Goal: Task Accomplishment & Management: Manage account settings

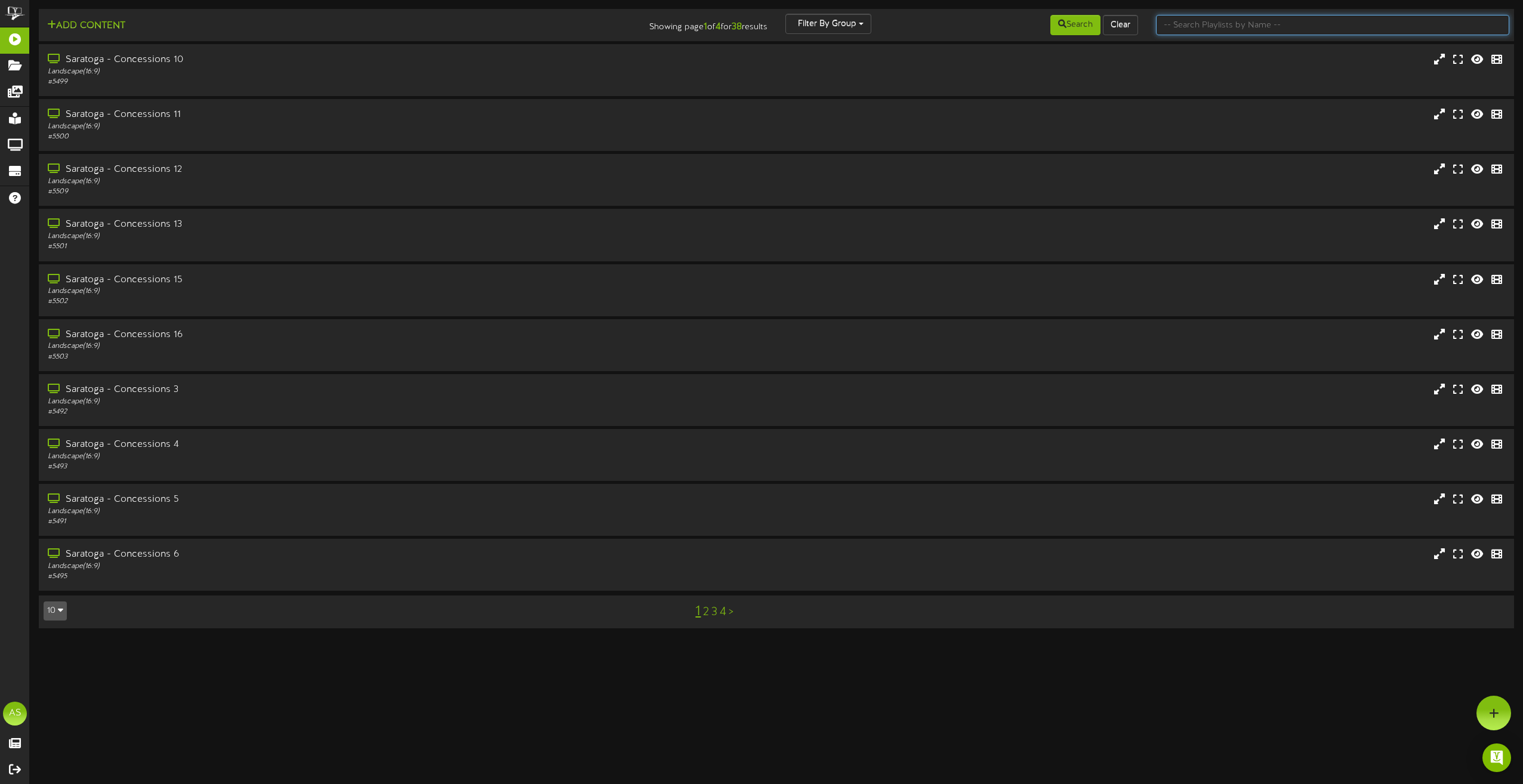
click at [1267, 31] on input "text" at bounding box center [1332, 25] width 354 height 21
type input "theater"
click at [222, 440] on div "Saratoga Theater 8" at bounding box center [344, 445] width 598 height 14
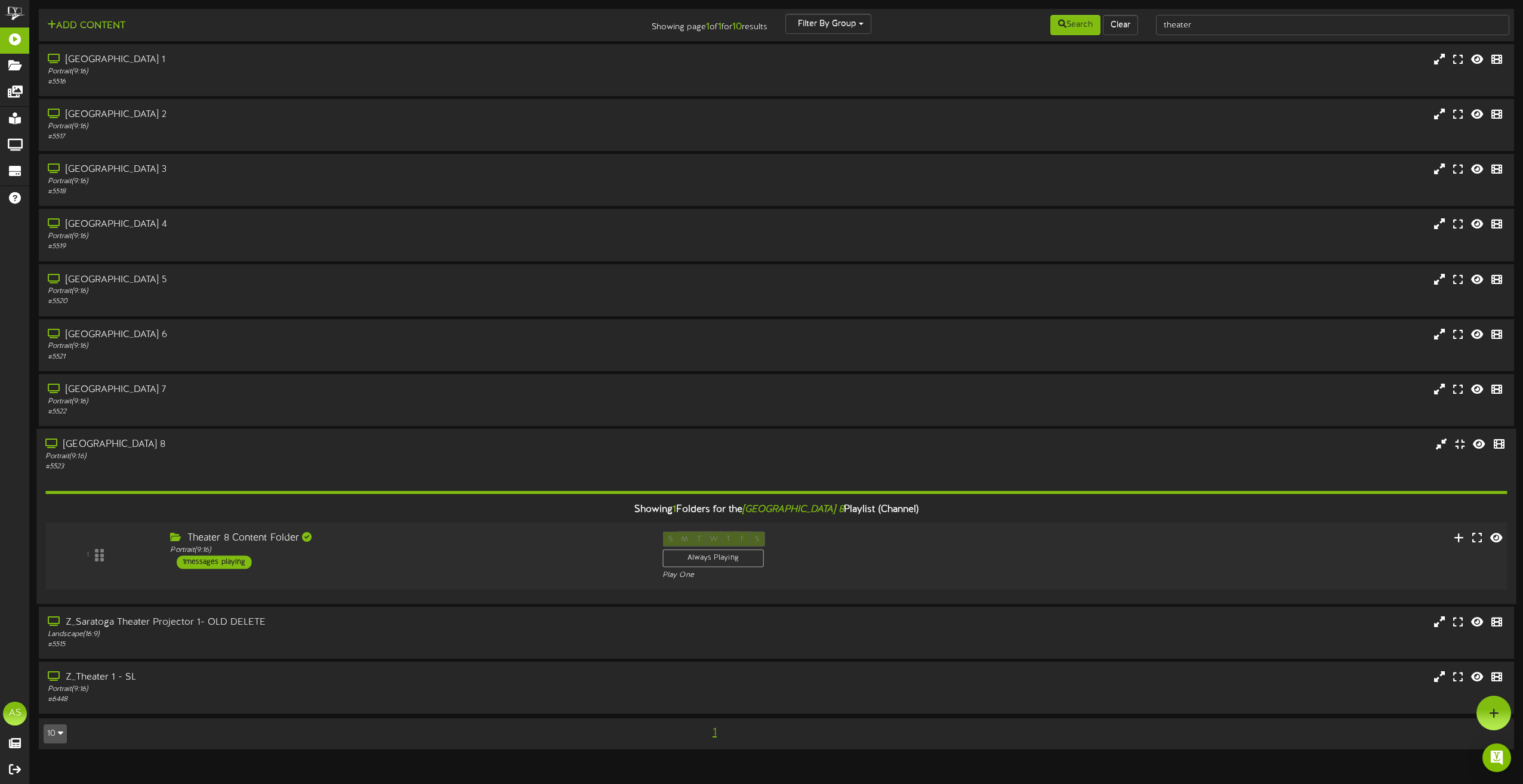
click at [467, 537] on div "Theater 8 Content Folder" at bounding box center [407, 539] width 474 height 14
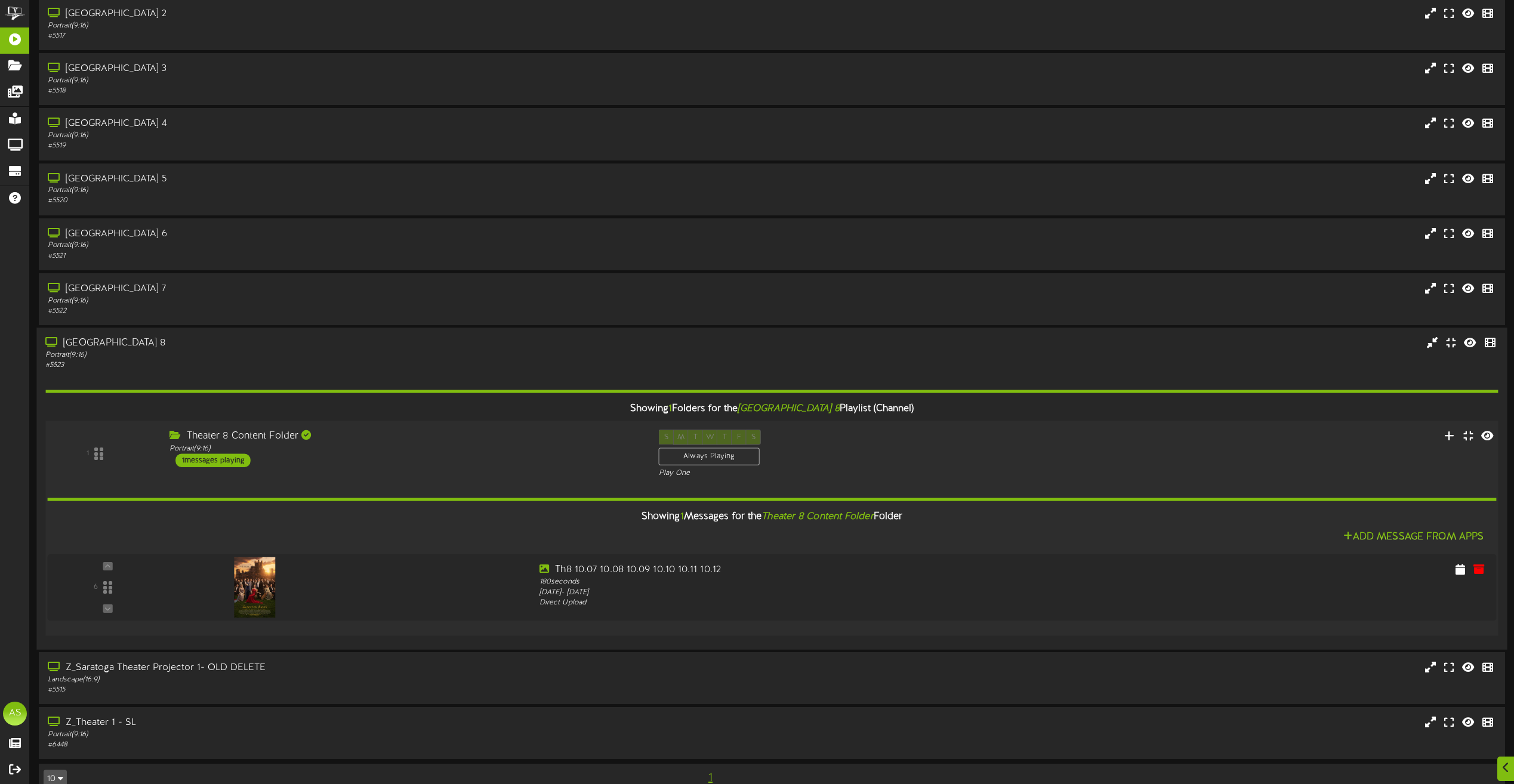
scroll to position [124, 0]
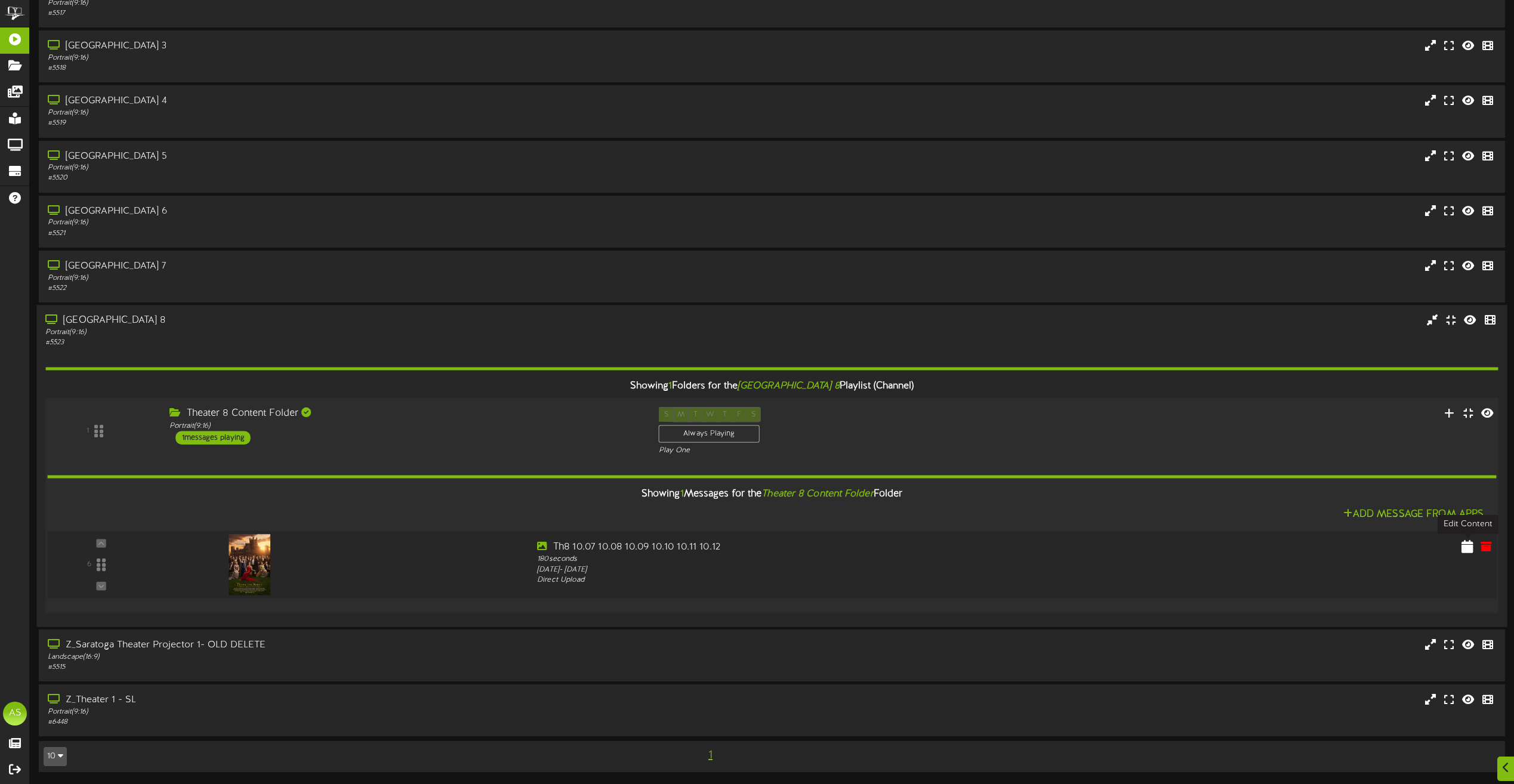
click at [1465, 547] on icon at bounding box center [1467, 545] width 12 height 13
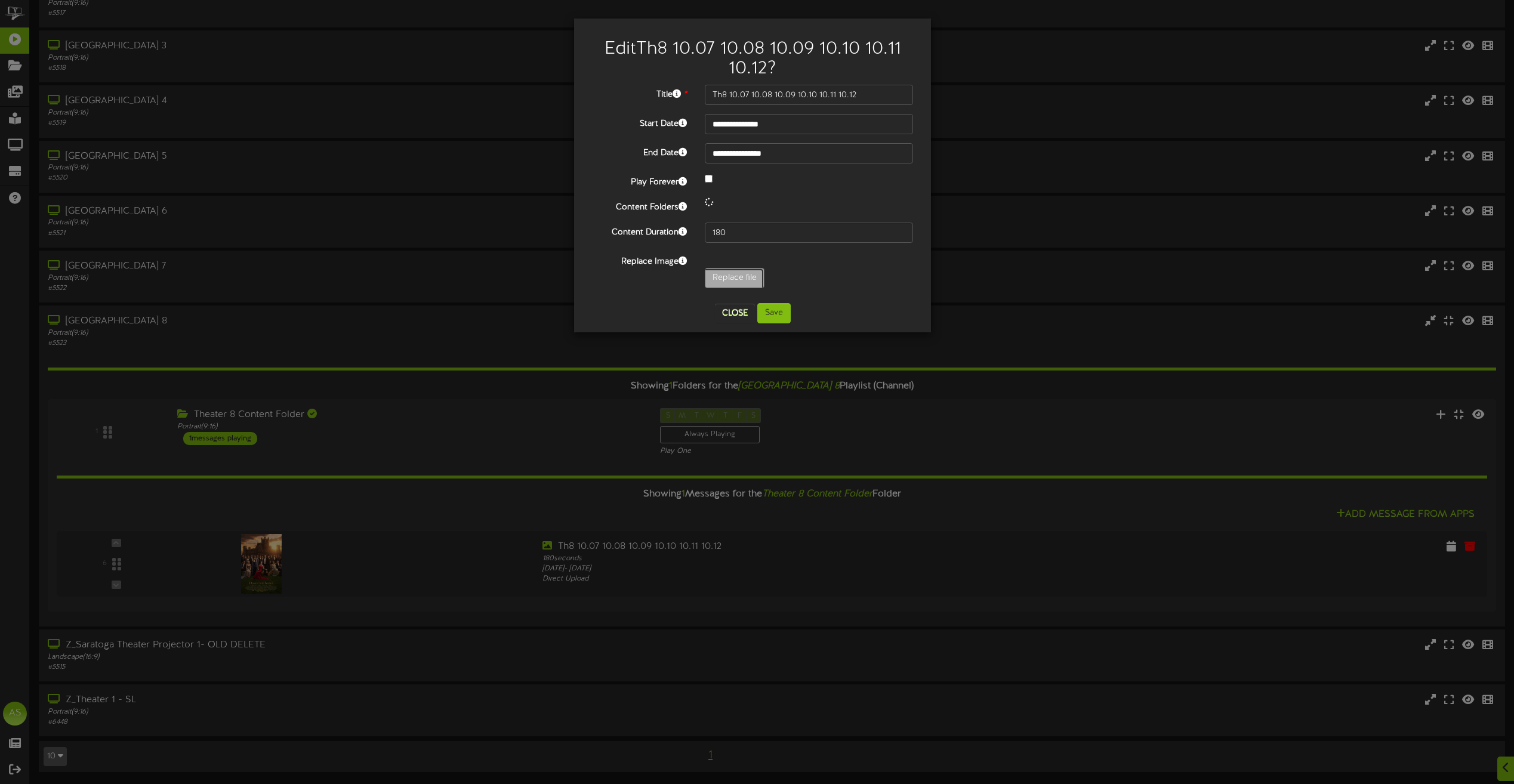
click at [721, 283] on div "**********" at bounding box center [752, 189] width 321 height 209
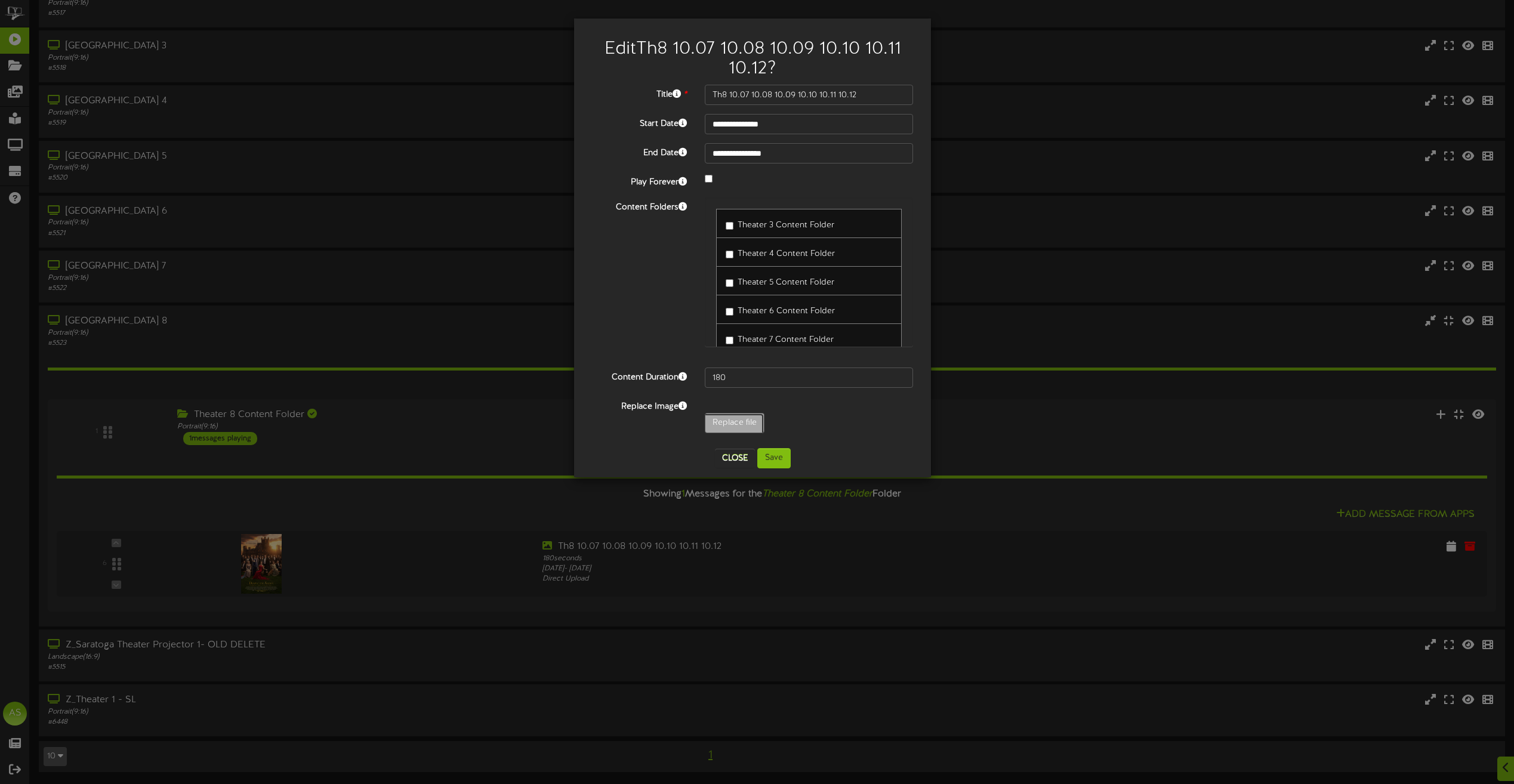
click at [726, 420] on input "Replace file" at bounding box center [114, 456] width 1299 height 85
type input "**********"
type input "conjuring"
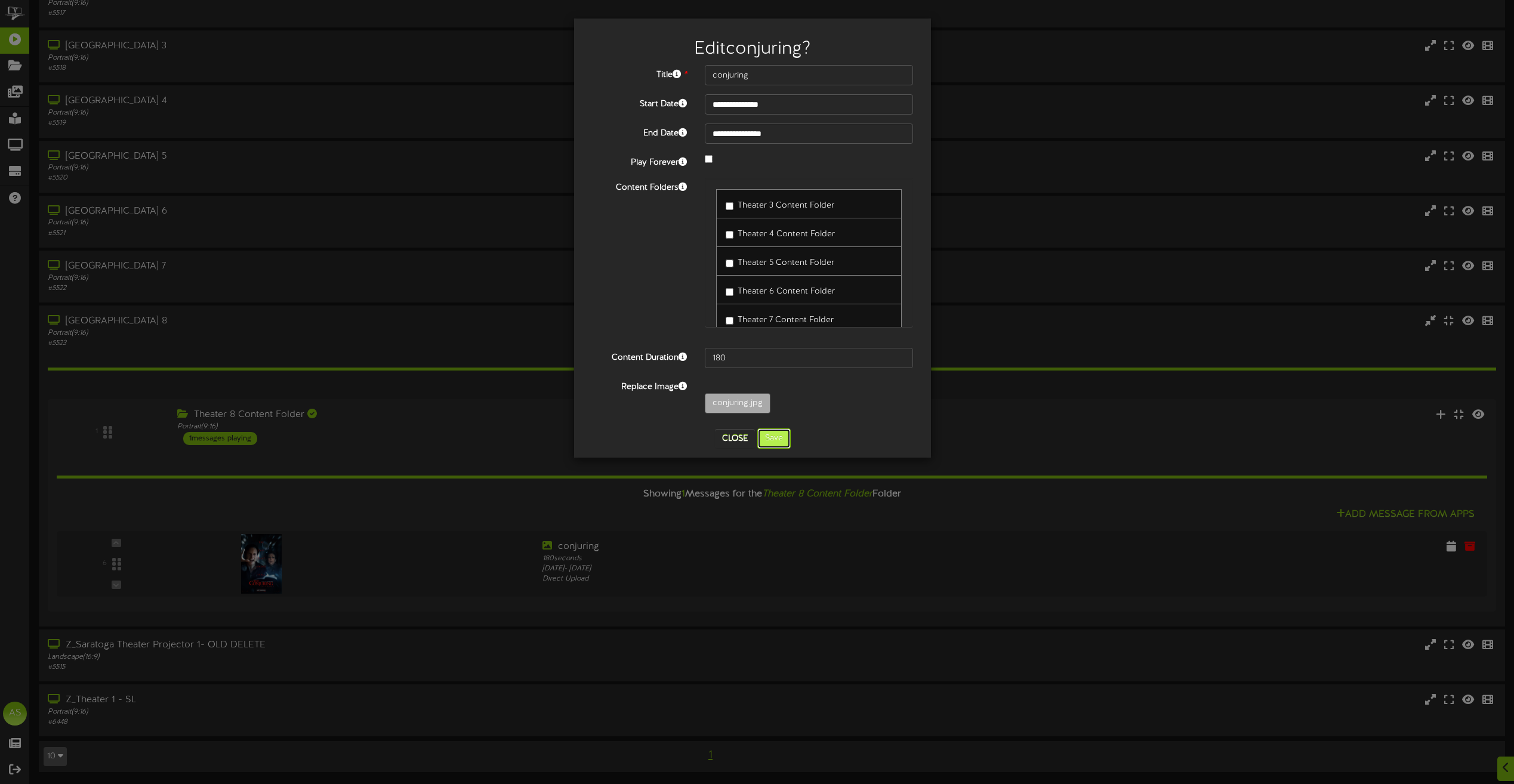
click at [779, 442] on button "Save" at bounding box center [773, 439] width 34 height 21
